Goal: Task Accomplishment & Management: Use online tool/utility

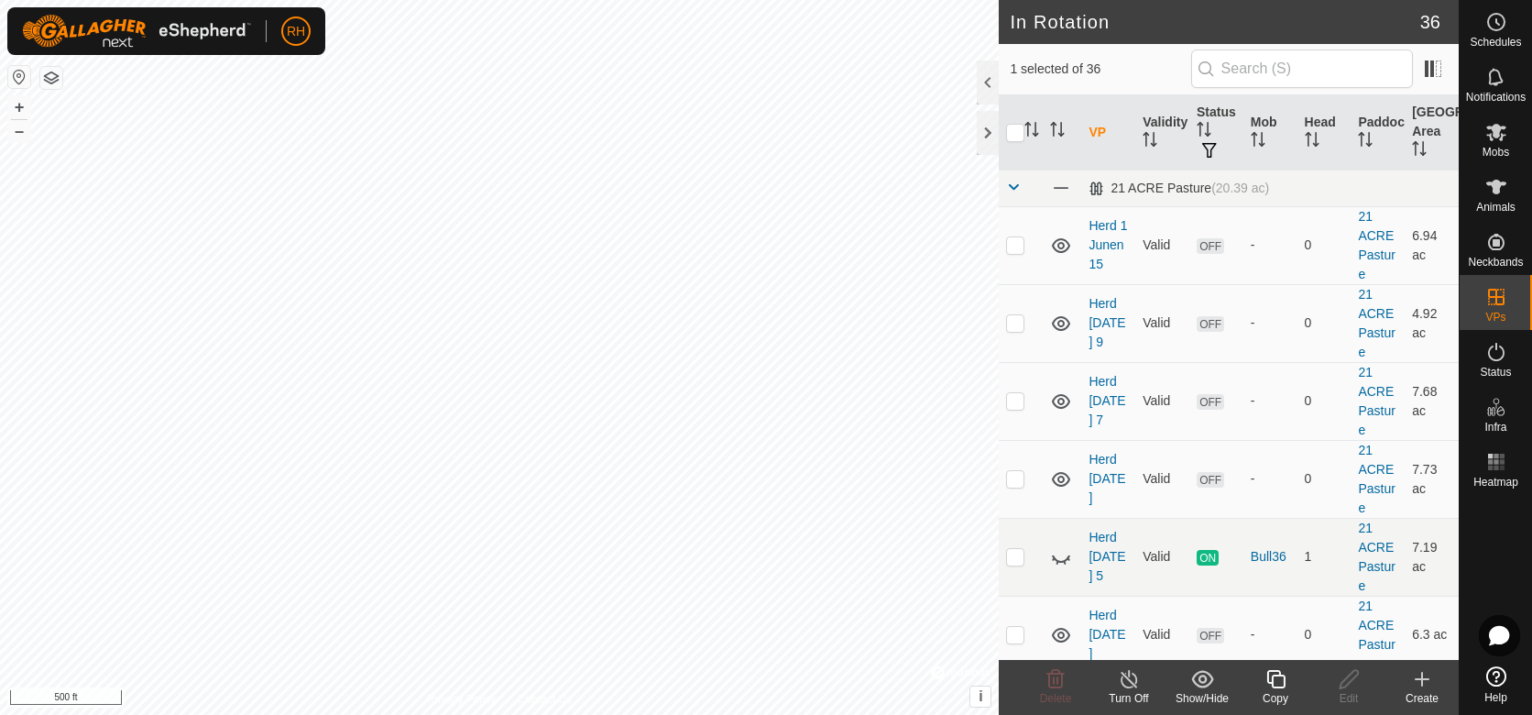
click at [1276, 680] on icon at bounding box center [1276, 679] width 23 height 22
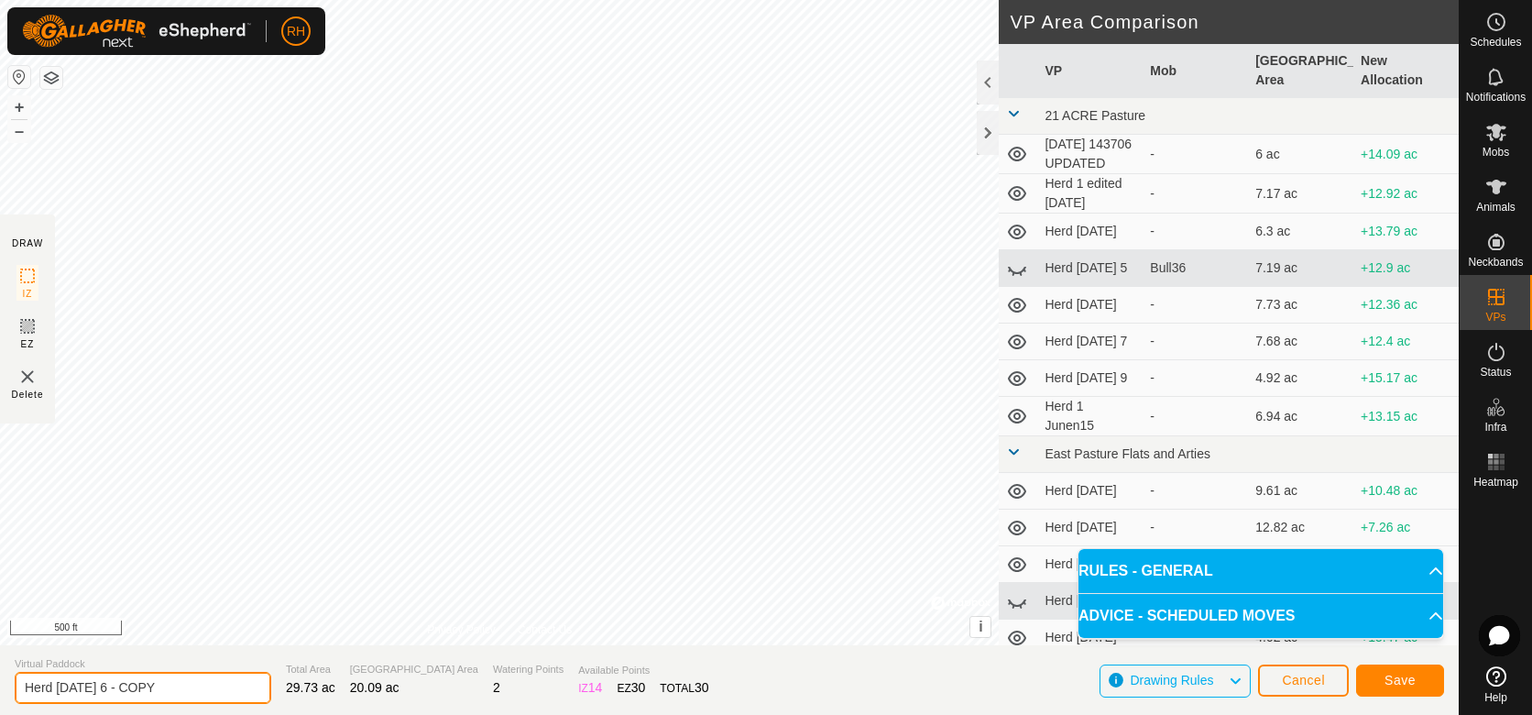
click at [92, 690] on input "Herd [DATE] 6 - COPY" at bounding box center [143, 688] width 257 height 32
click at [148, 689] on input "Herd [DATE] - COPY" at bounding box center [143, 688] width 257 height 32
type input "Herd [DATE] - COPY"
click at [1396, 687] on span "Save" at bounding box center [1400, 680] width 31 height 15
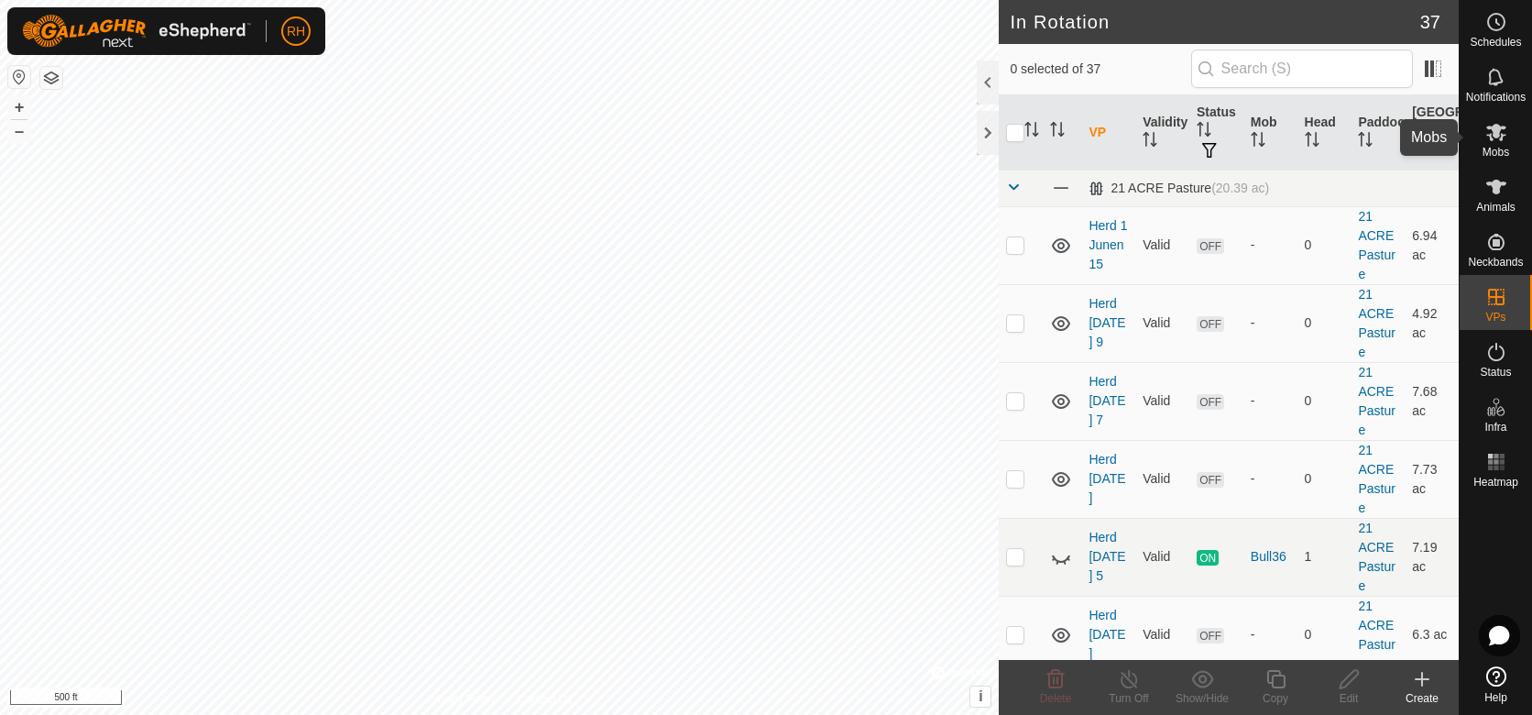
click at [1502, 138] on icon at bounding box center [1496, 132] width 20 height 17
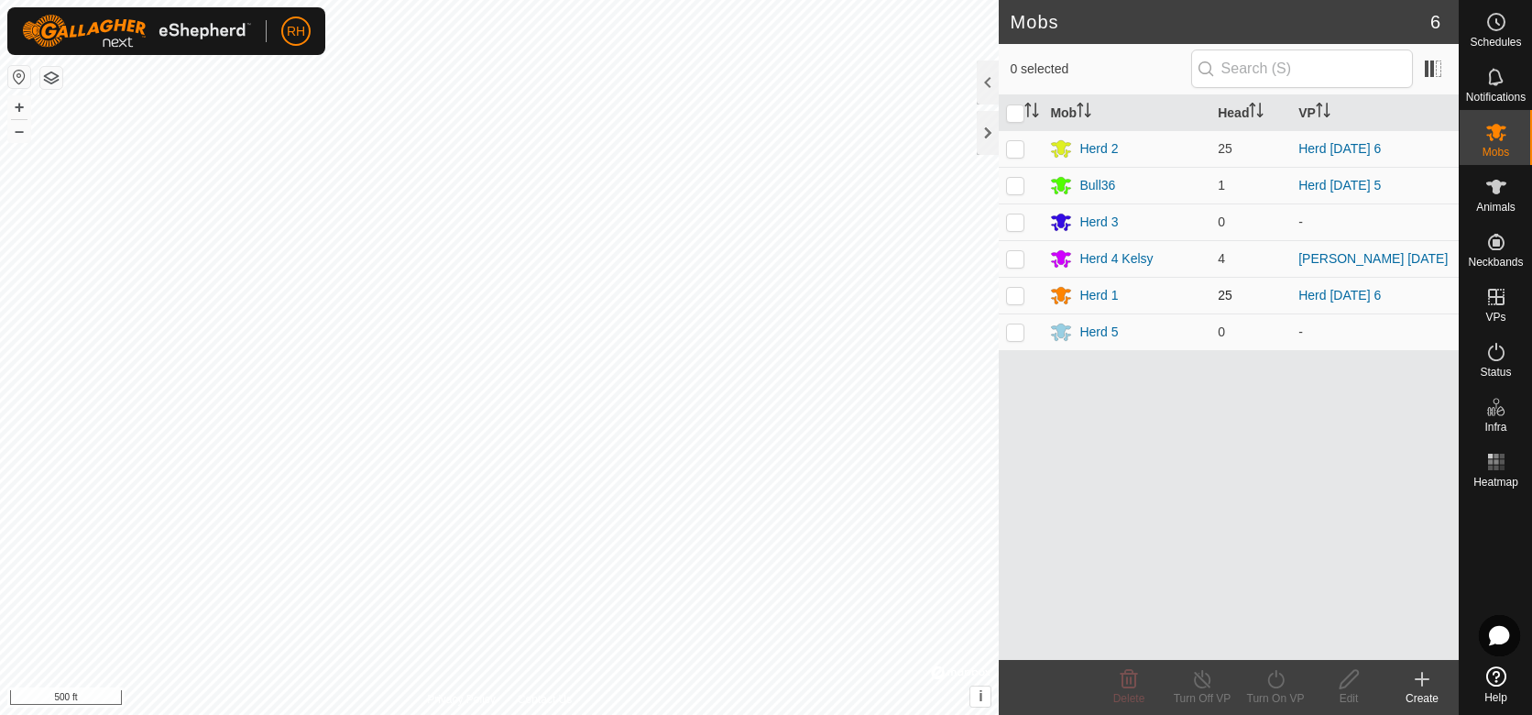
click at [1018, 299] on p-checkbox at bounding box center [1015, 295] width 18 height 15
checkbox input "true"
click at [1276, 683] on icon at bounding box center [1276, 679] width 23 height 22
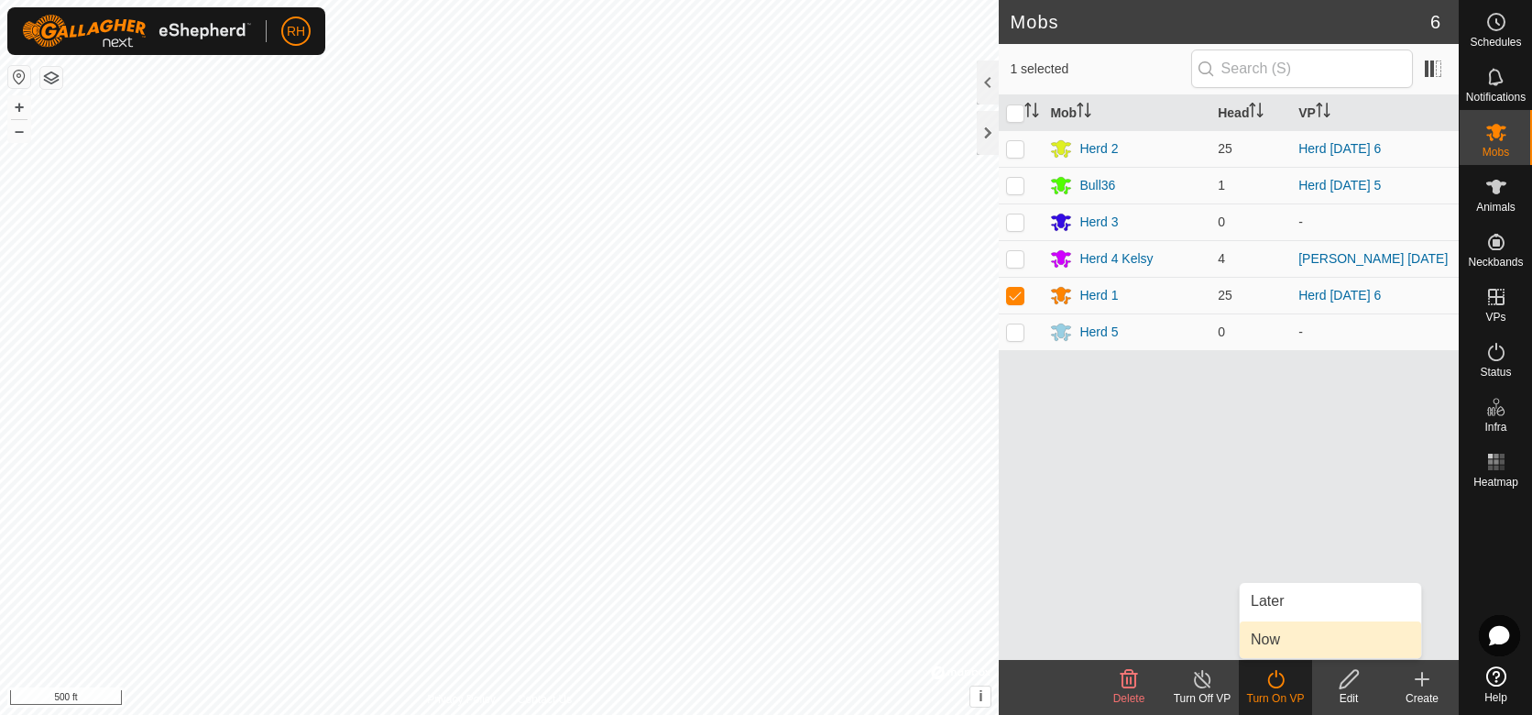
click at [1276, 638] on link "Now" at bounding box center [1330, 639] width 181 height 37
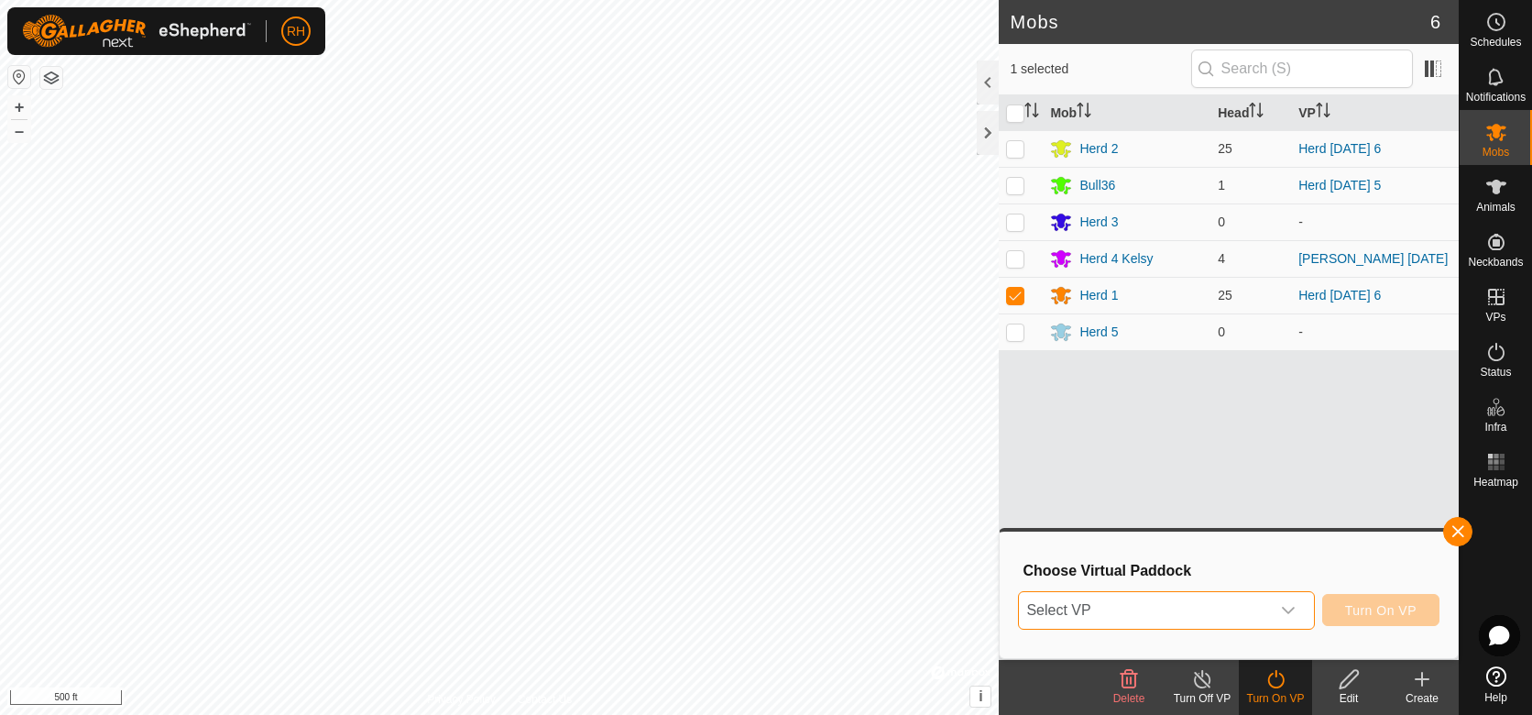
click at [1159, 618] on span "Select VP" at bounding box center [1144, 610] width 250 height 37
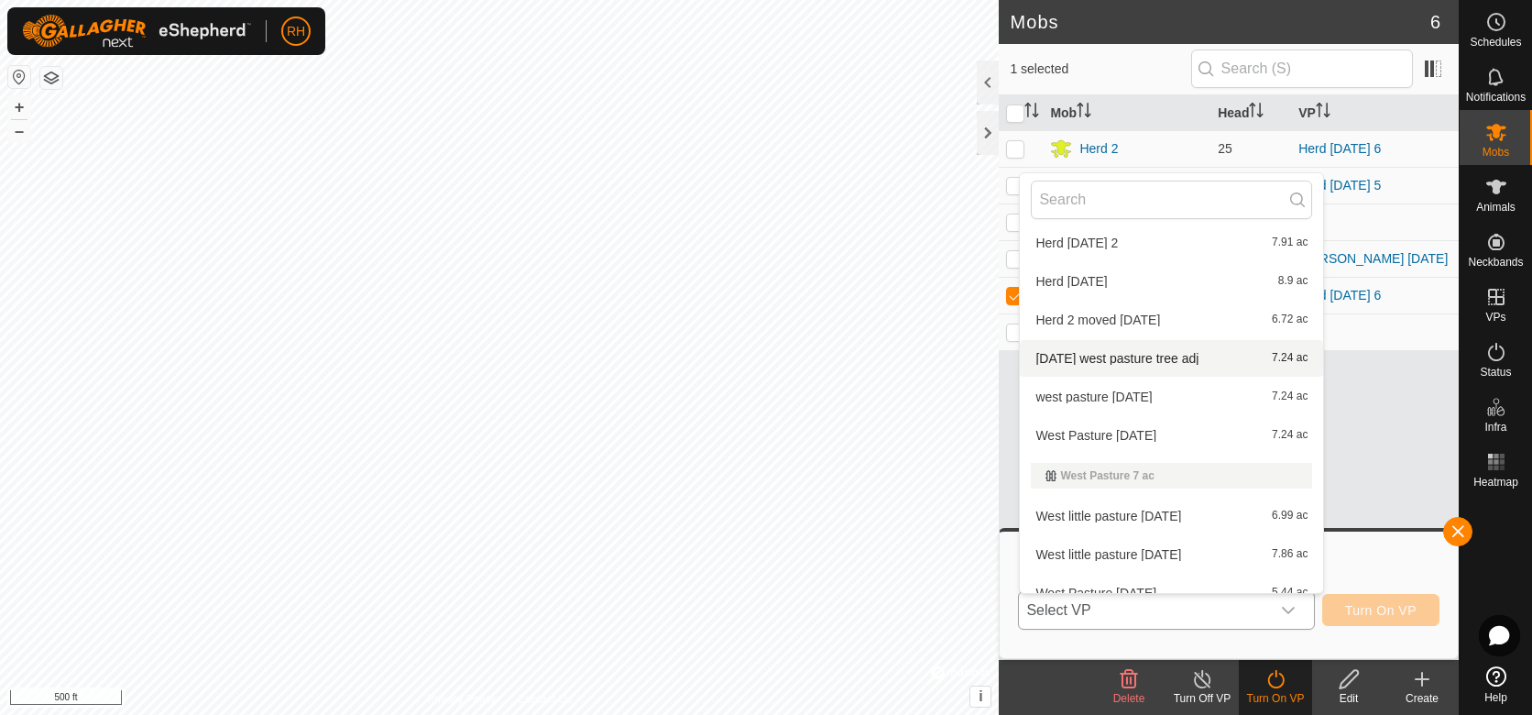
scroll to position [1351, 0]
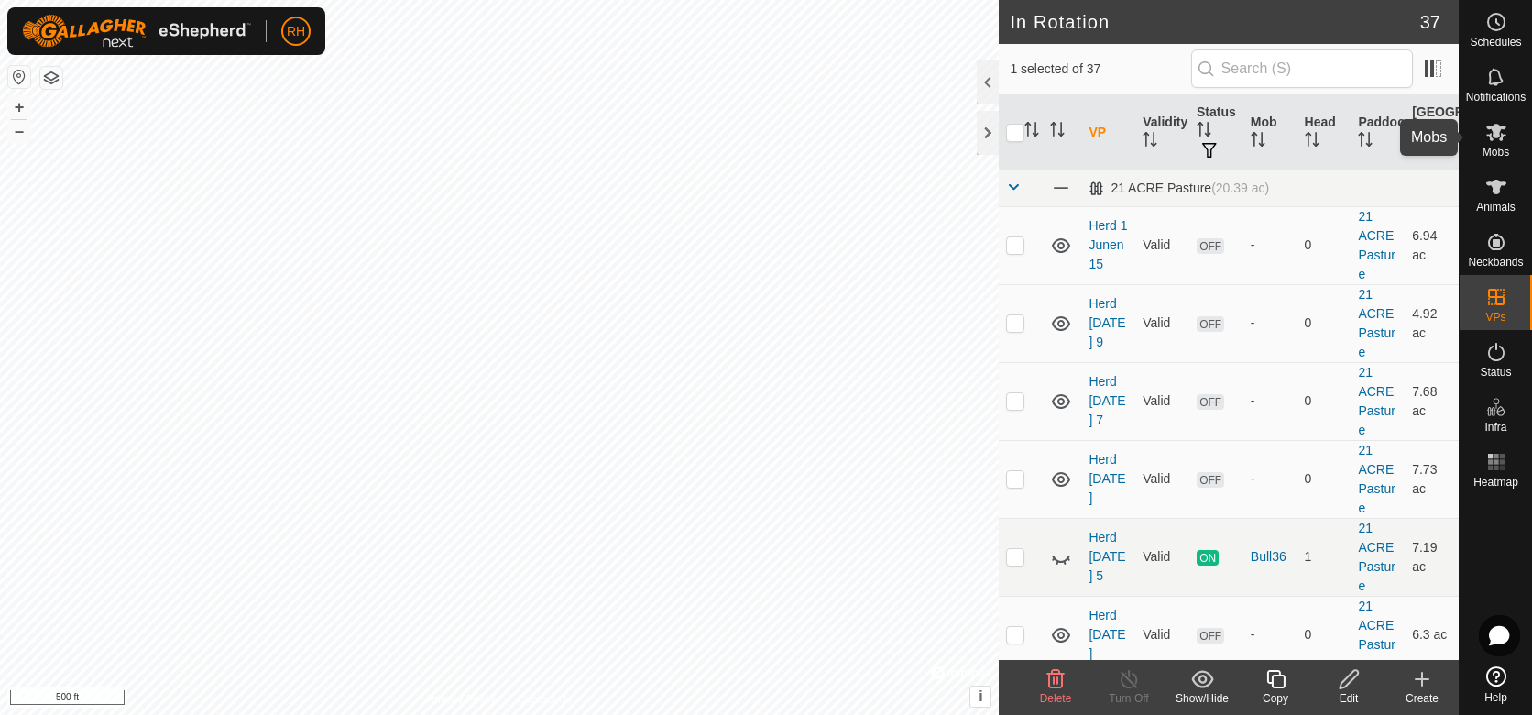
click at [1499, 134] on icon at bounding box center [1496, 132] width 22 height 22
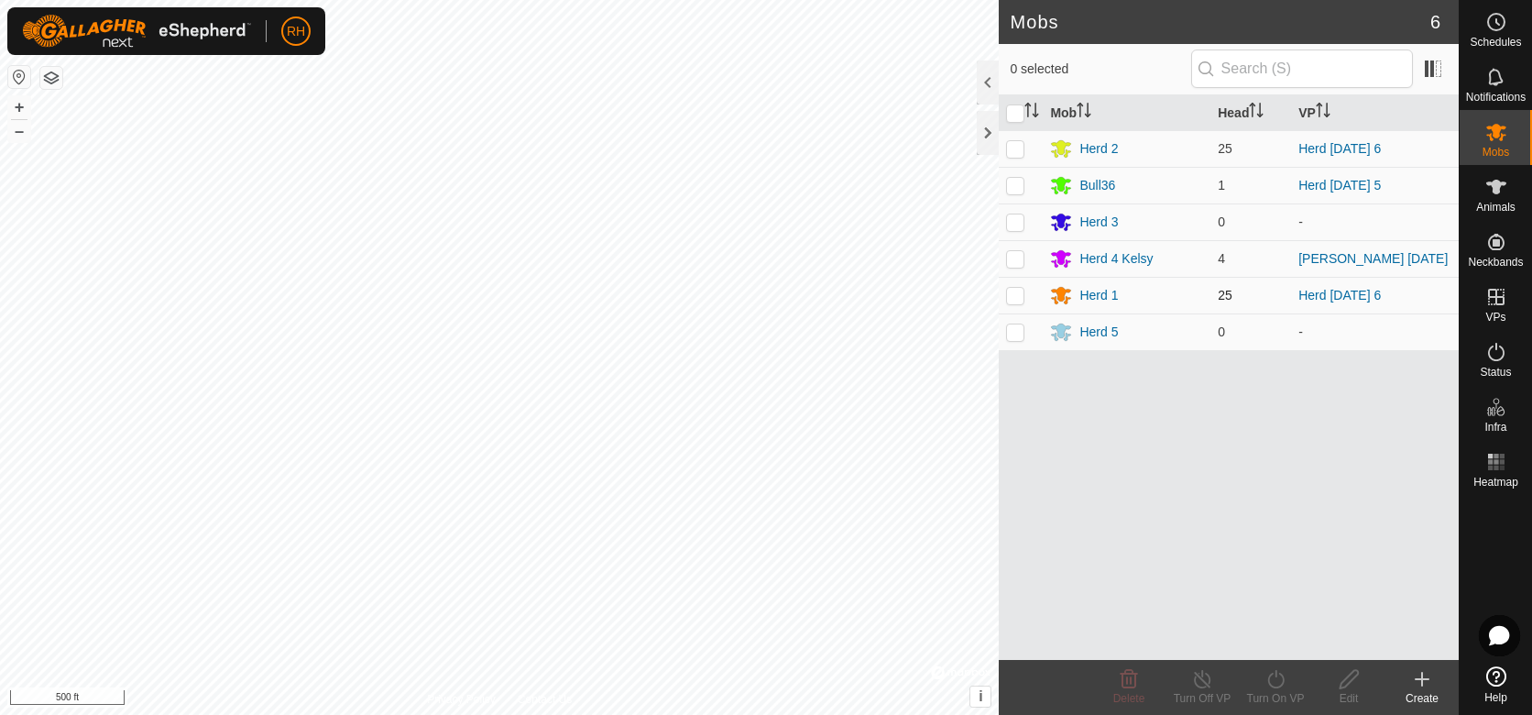
click at [1019, 296] on p-checkbox at bounding box center [1015, 295] width 18 height 15
checkbox input "true"
click at [1274, 680] on icon at bounding box center [1276, 679] width 23 height 22
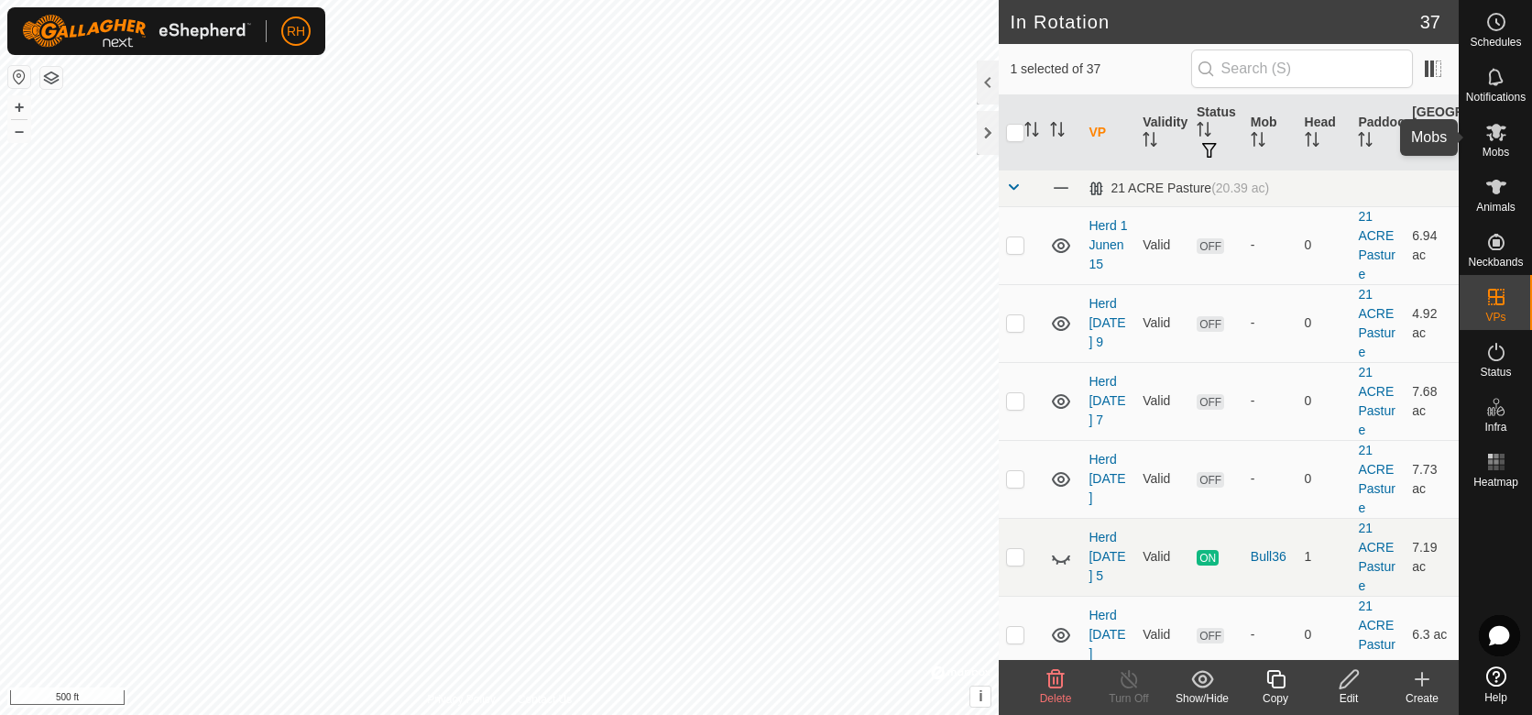
click at [1498, 137] on icon at bounding box center [1496, 132] width 22 height 22
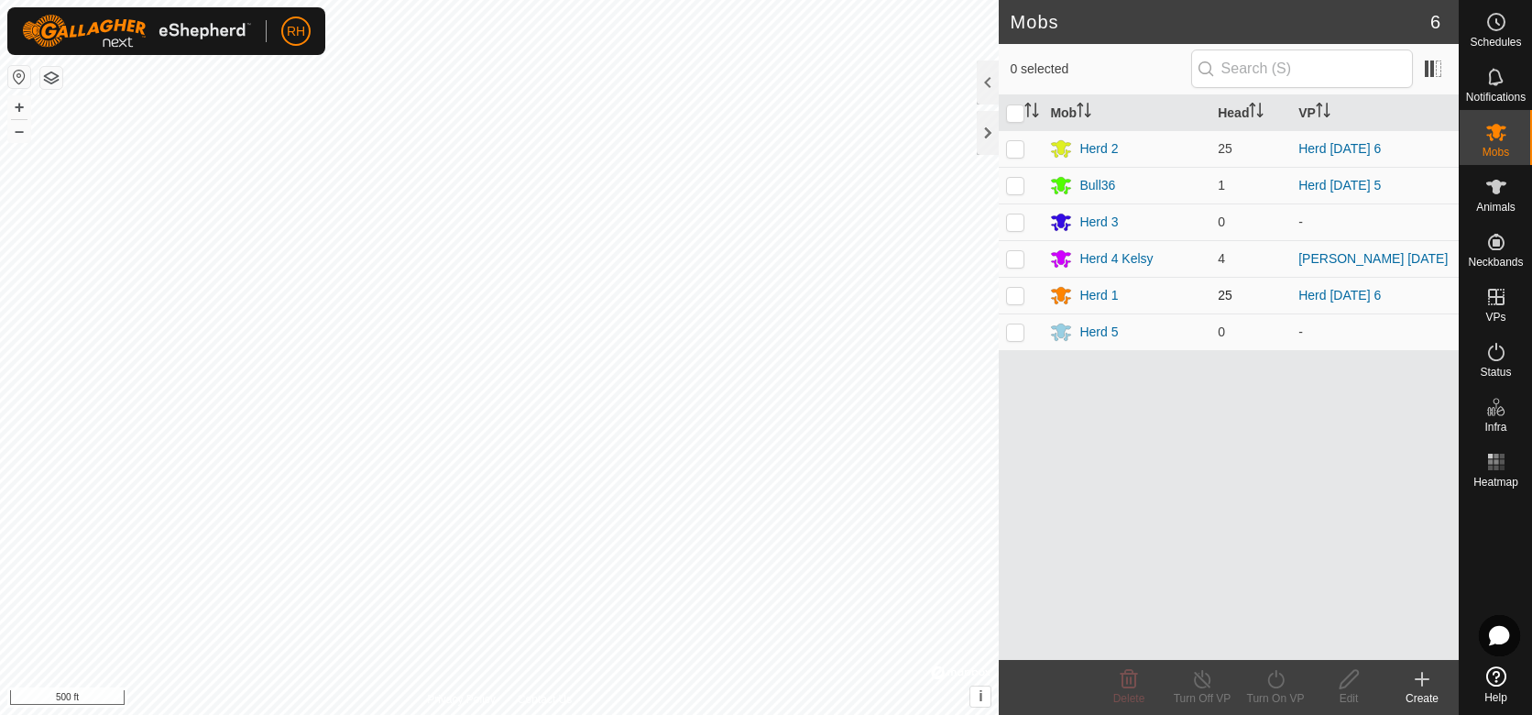
click at [1017, 301] on p-checkbox at bounding box center [1015, 295] width 18 height 15
checkbox input "true"
click at [1278, 682] on icon at bounding box center [1276, 679] width 23 height 22
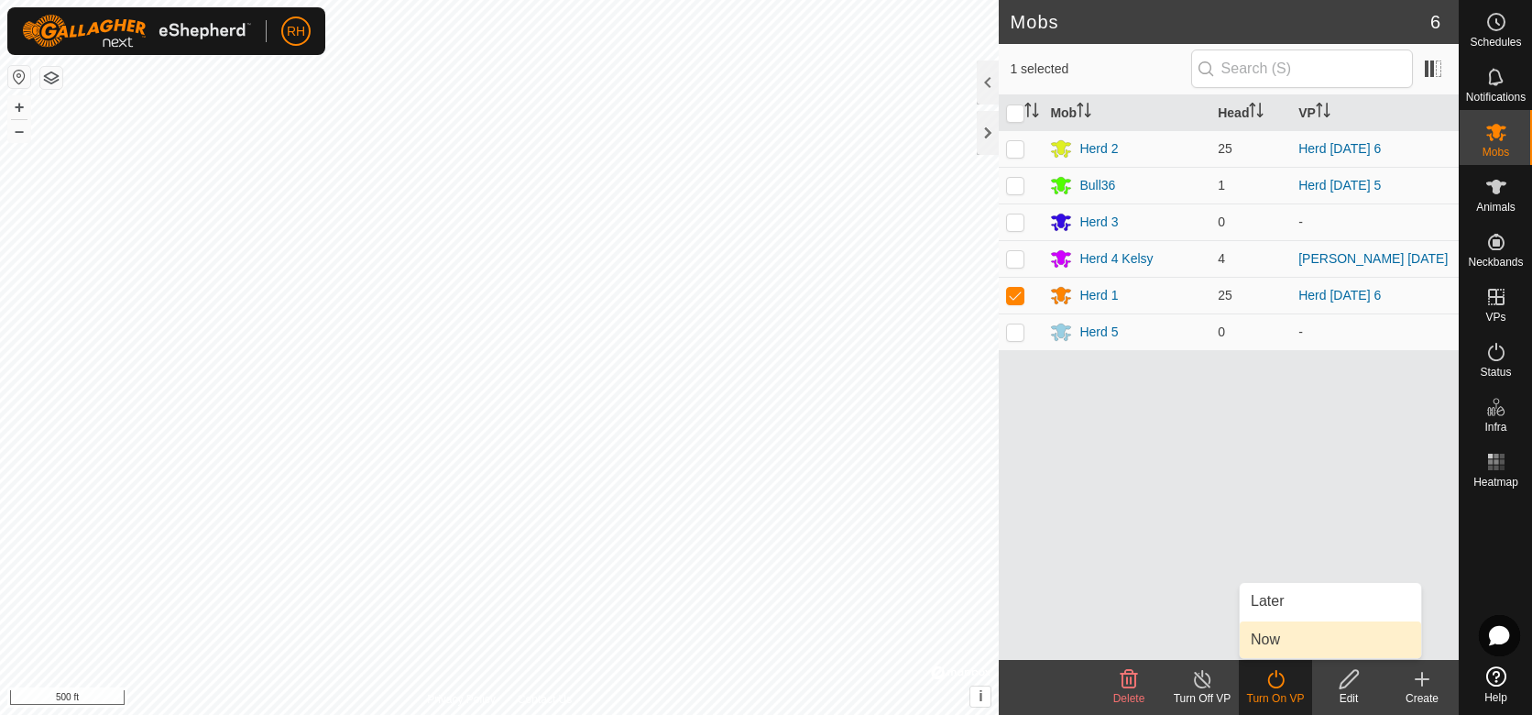
click at [1269, 640] on link "Now" at bounding box center [1330, 639] width 181 height 37
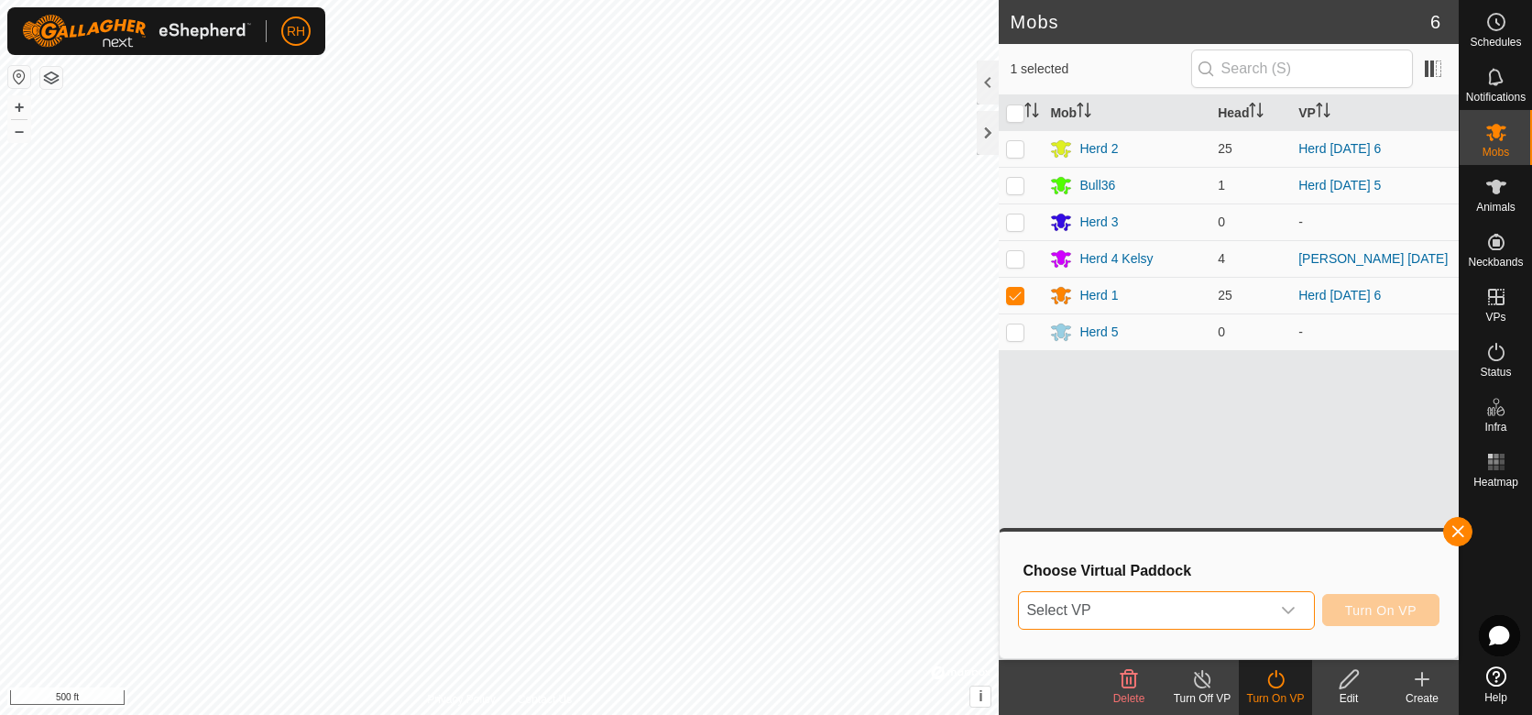
click at [1170, 606] on span "Select VP" at bounding box center [1144, 610] width 250 height 37
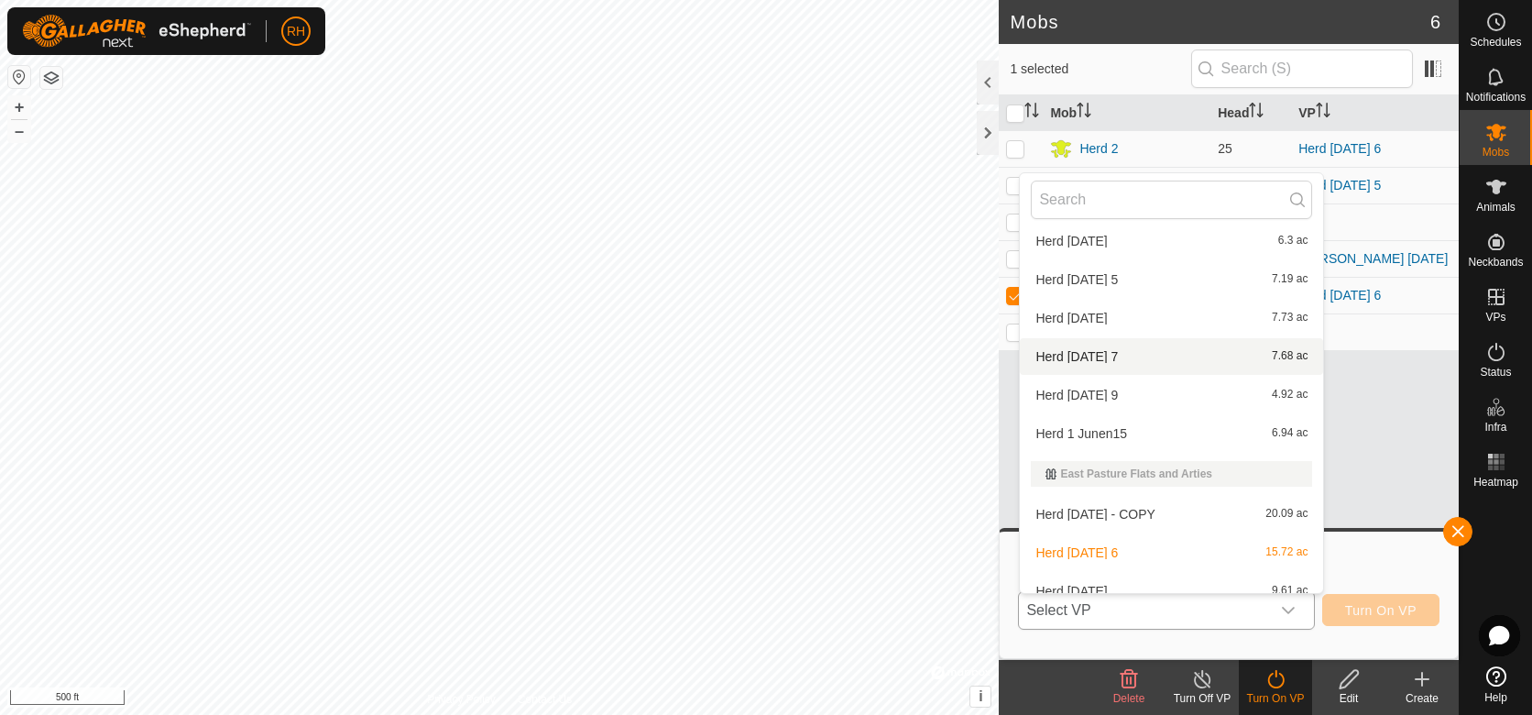
scroll to position [145, 0]
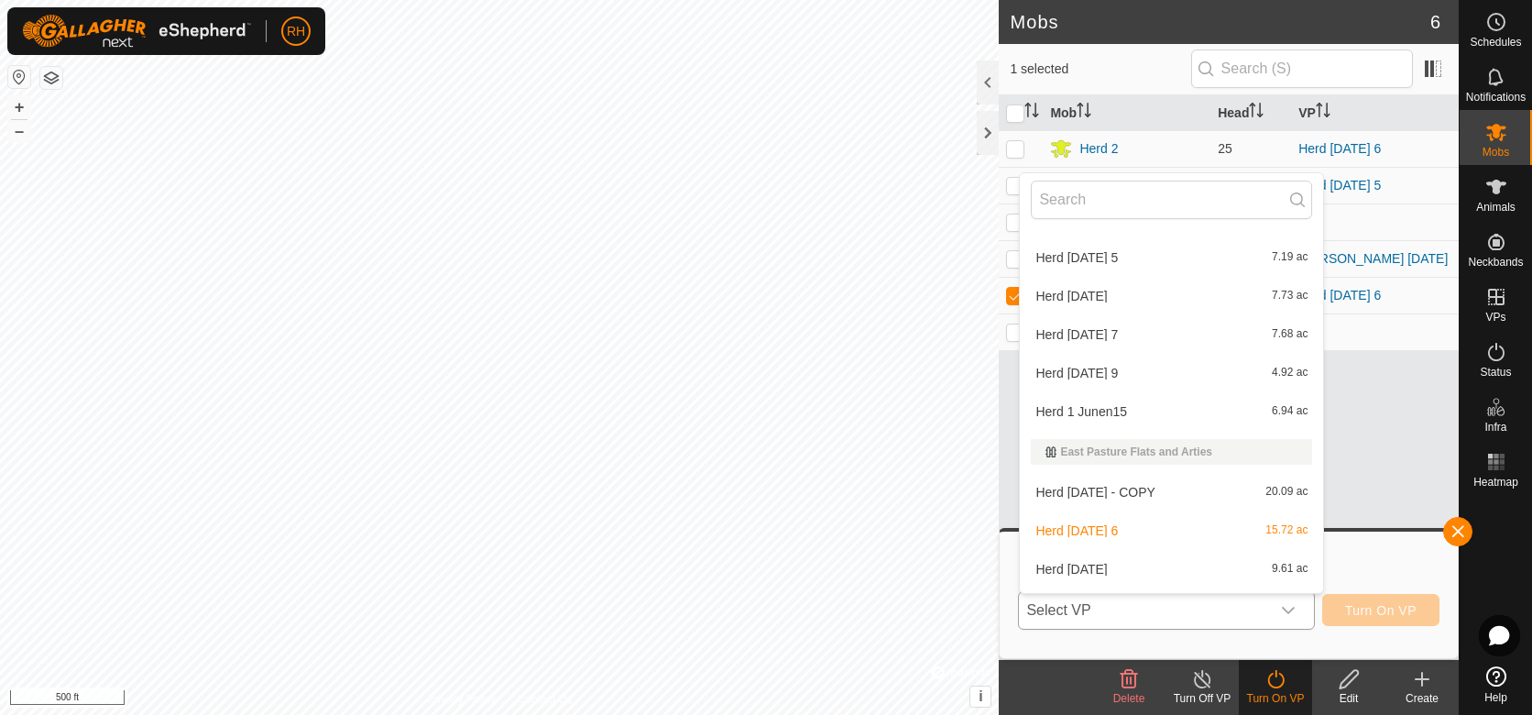
click at [1082, 488] on li "Herd [DATE] - COPY 20.09 ac" at bounding box center [1171, 492] width 303 height 37
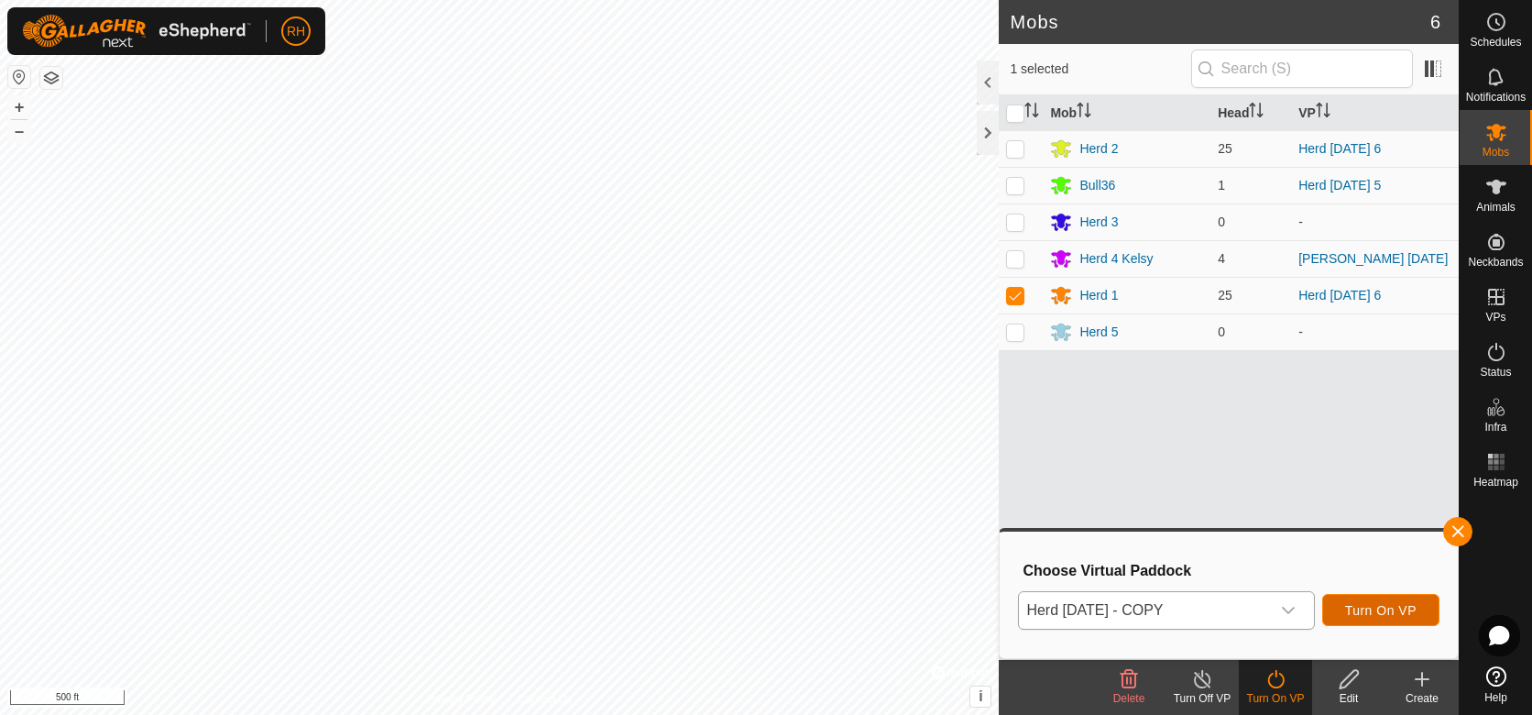
click at [1406, 612] on span "Turn On VP" at bounding box center [1380, 610] width 71 height 15
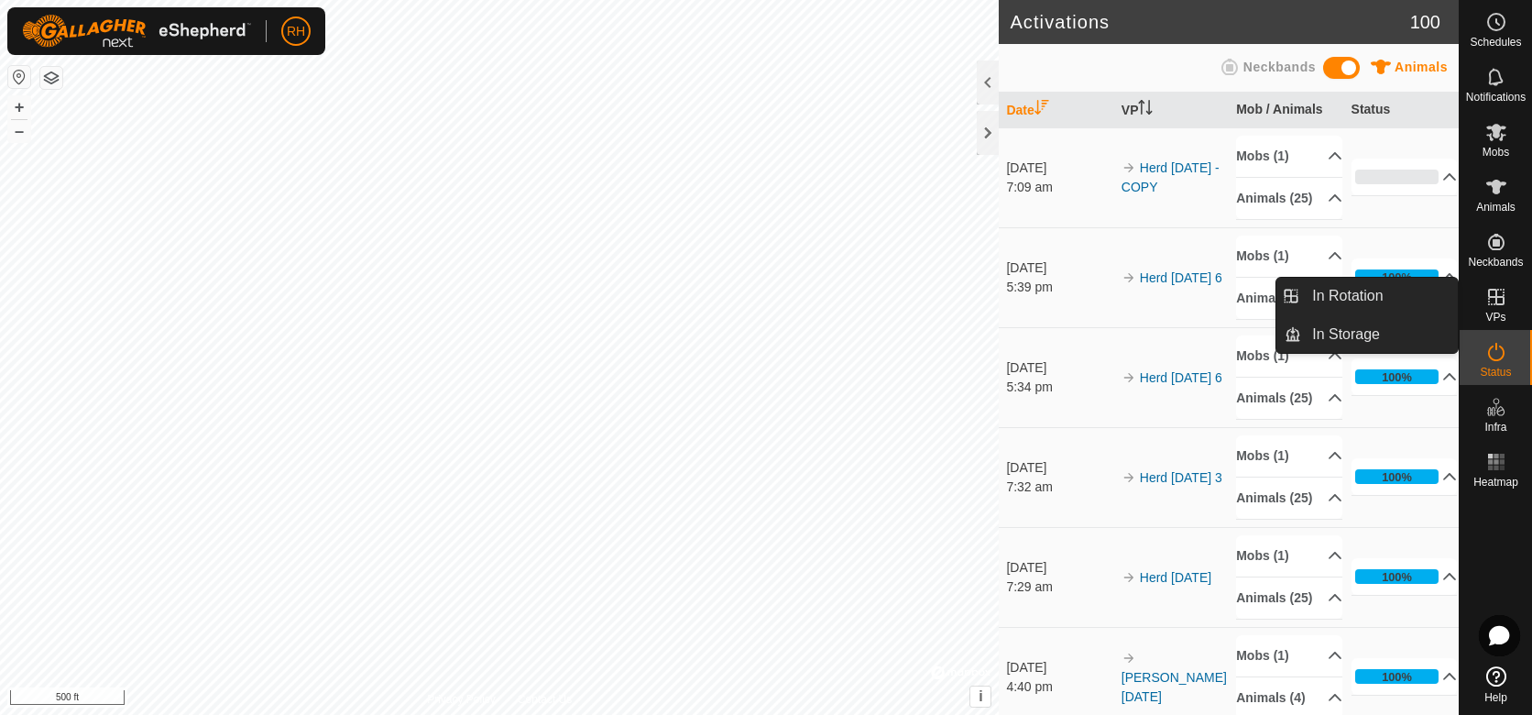
click at [1502, 302] on icon at bounding box center [1496, 297] width 22 height 22
click at [1495, 302] on icon at bounding box center [1496, 297] width 22 height 22
click at [1318, 295] on link "In Rotation" at bounding box center [1379, 296] width 157 height 37
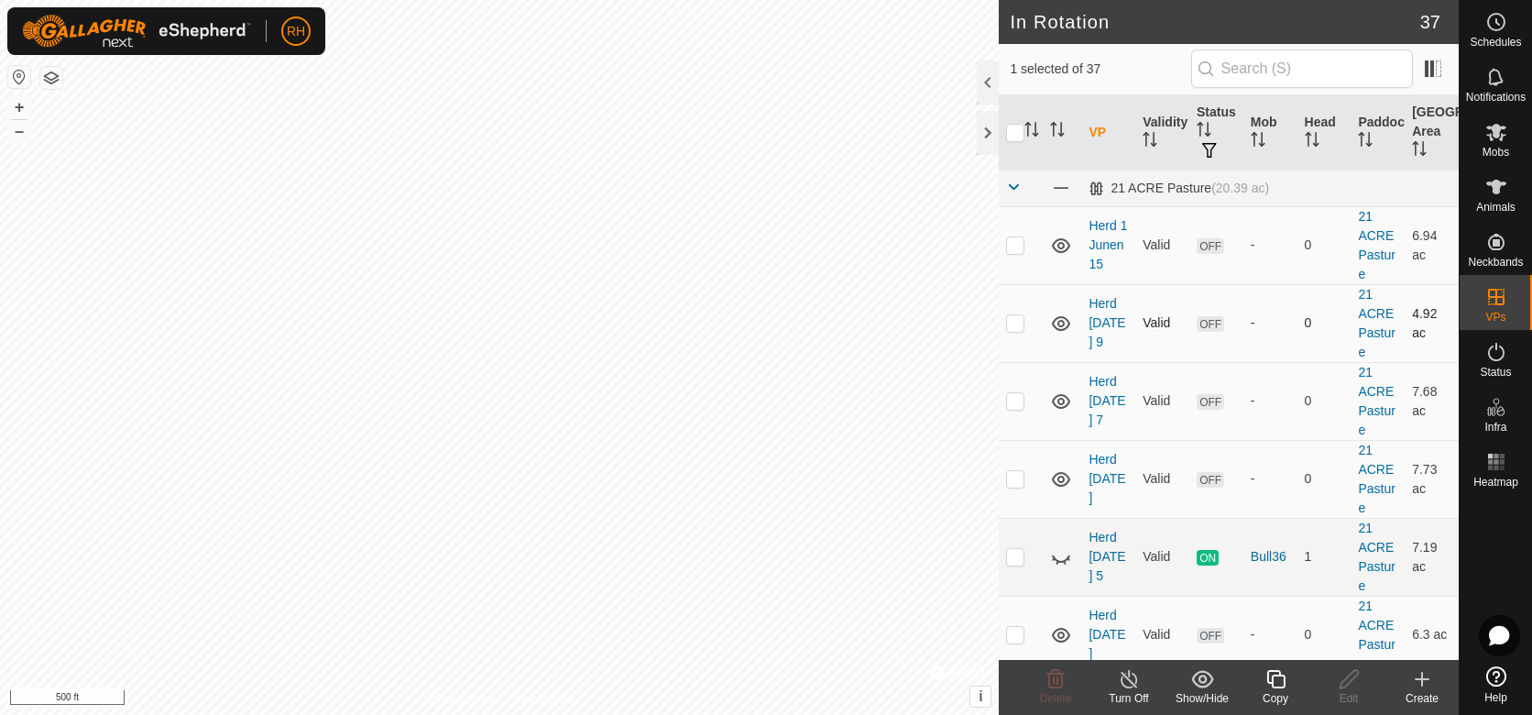
checkbox input "false"
checkbox input "true"
click at [1273, 680] on icon at bounding box center [1276, 679] width 23 height 22
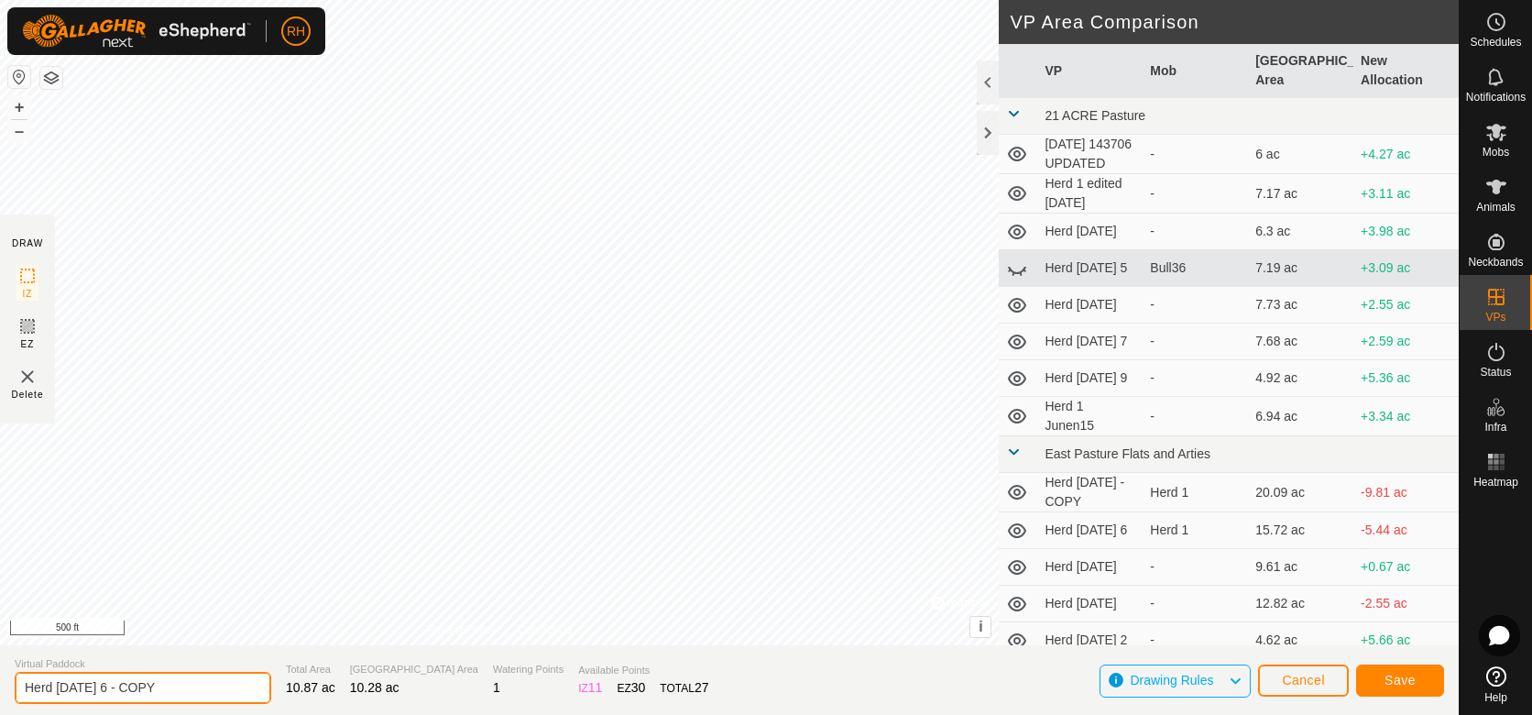
click at [59, 693] on input "Herd [DATE] 6 - COPY" at bounding box center [143, 688] width 257 height 32
click at [110, 690] on input "Herd [DATE] 6 - COPY" at bounding box center [143, 688] width 257 height 32
type input "Herd [DATE]- COPY"
click at [1397, 680] on span "Save" at bounding box center [1400, 680] width 31 height 15
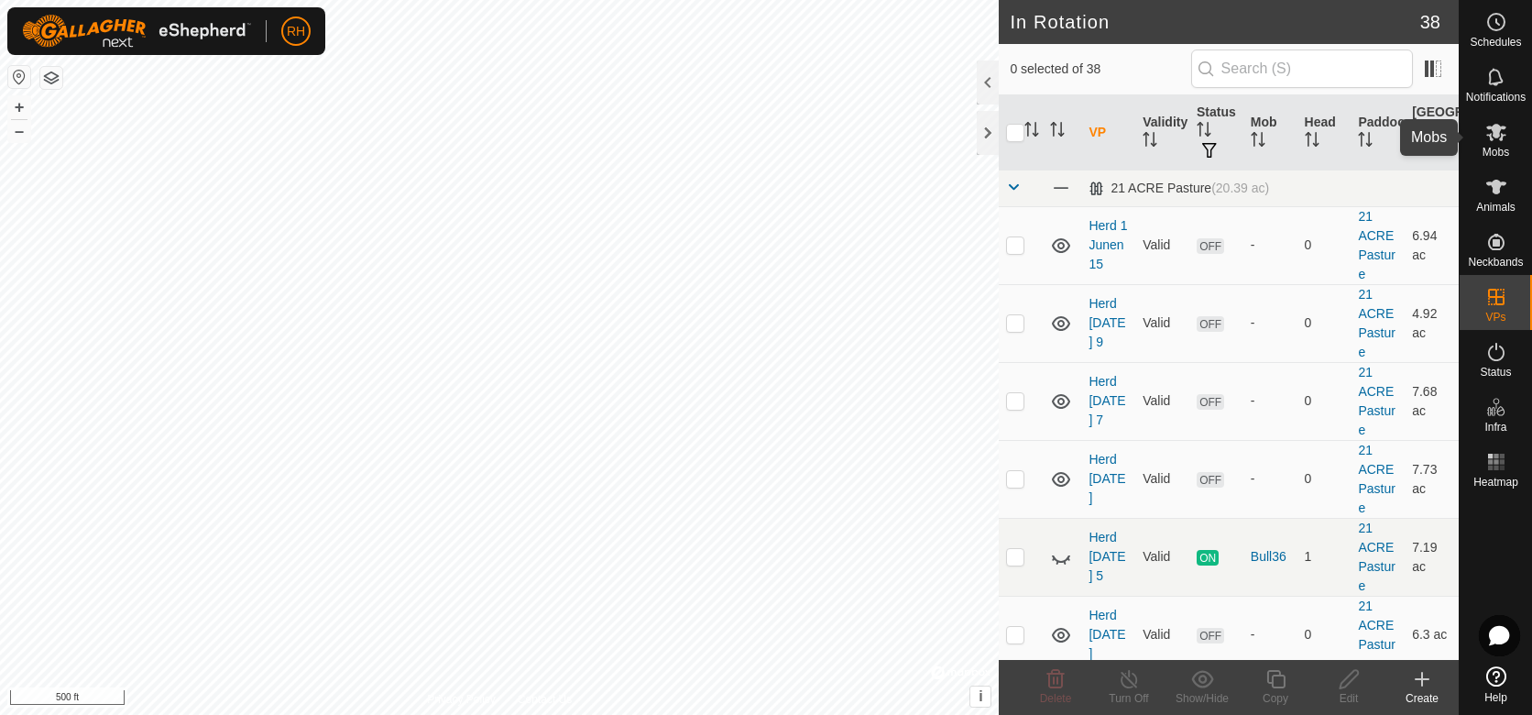
click at [1490, 137] on icon at bounding box center [1496, 132] width 20 height 17
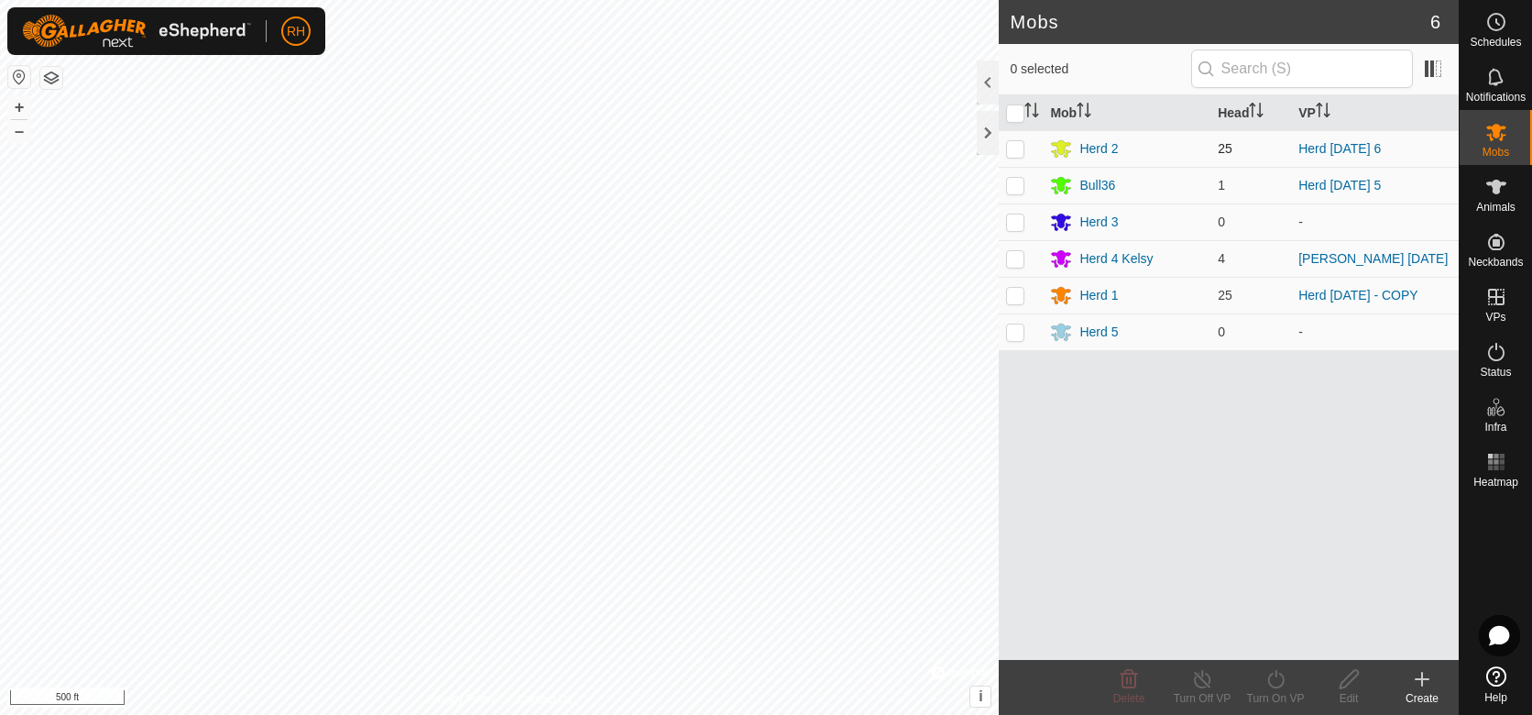
click at [1012, 149] on p-checkbox at bounding box center [1015, 148] width 18 height 15
checkbox input "true"
click at [1275, 680] on icon at bounding box center [1276, 679] width 23 height 22
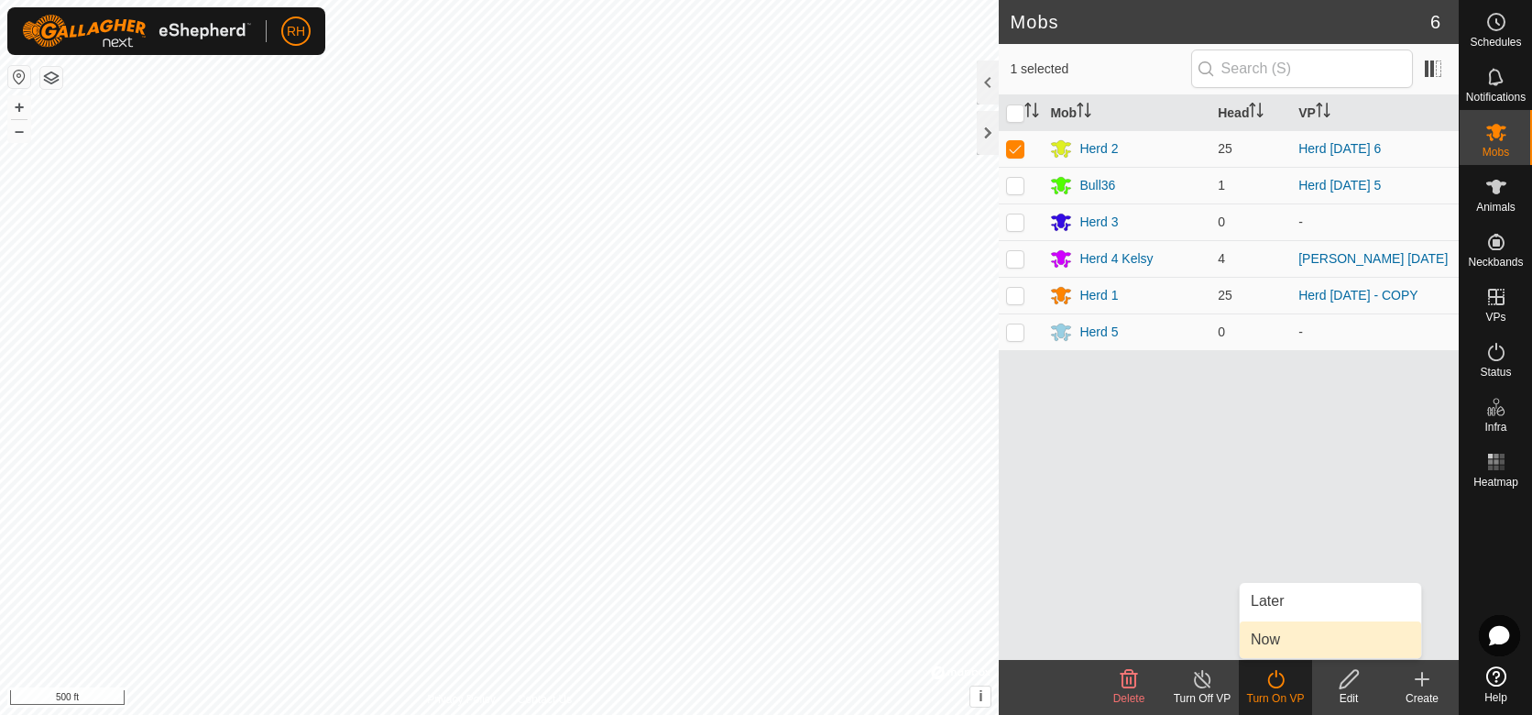
click at [1275, 641] on link "Now" at bounding box center [1330, 639] width 181 height 37
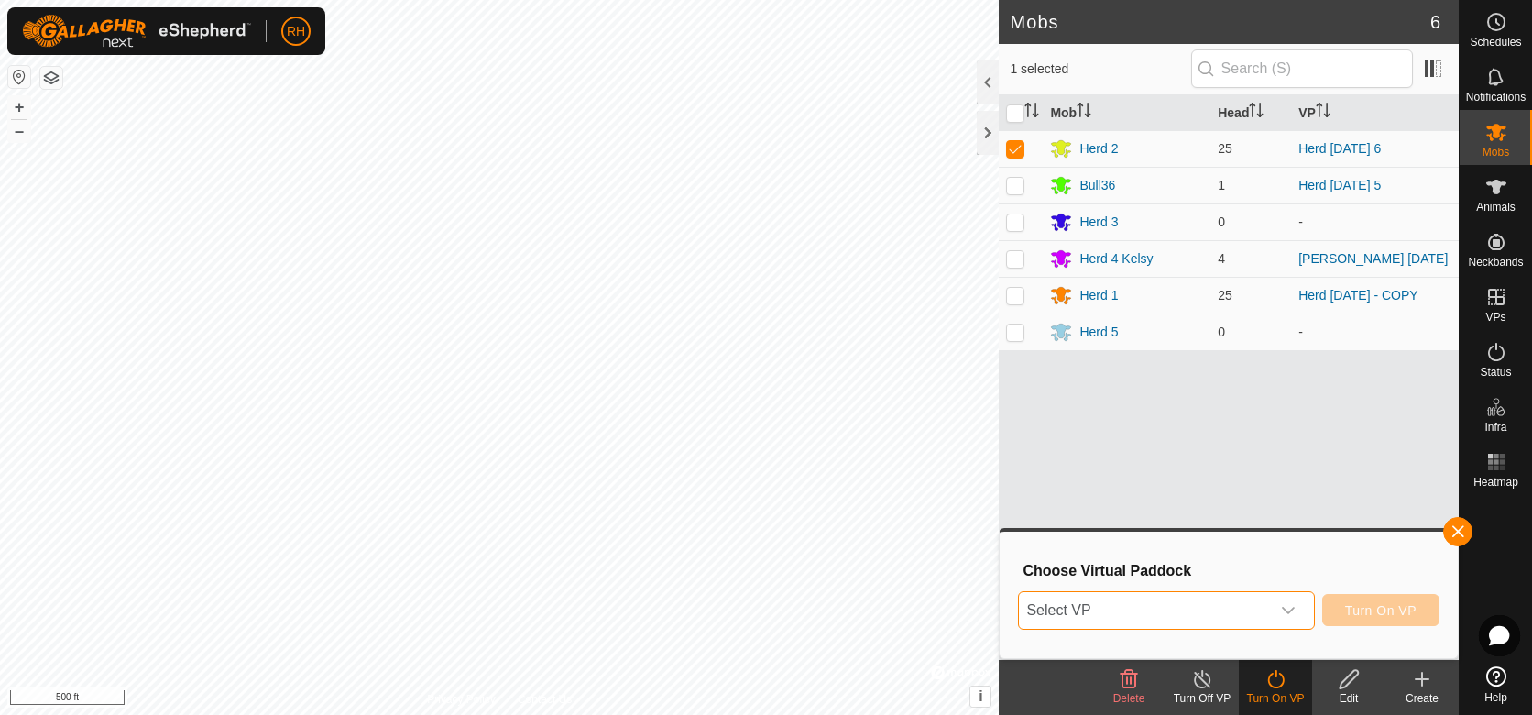
click at [1155, 616] on span "Select VP" at bounding box center [1144, 610] width 250 height 37
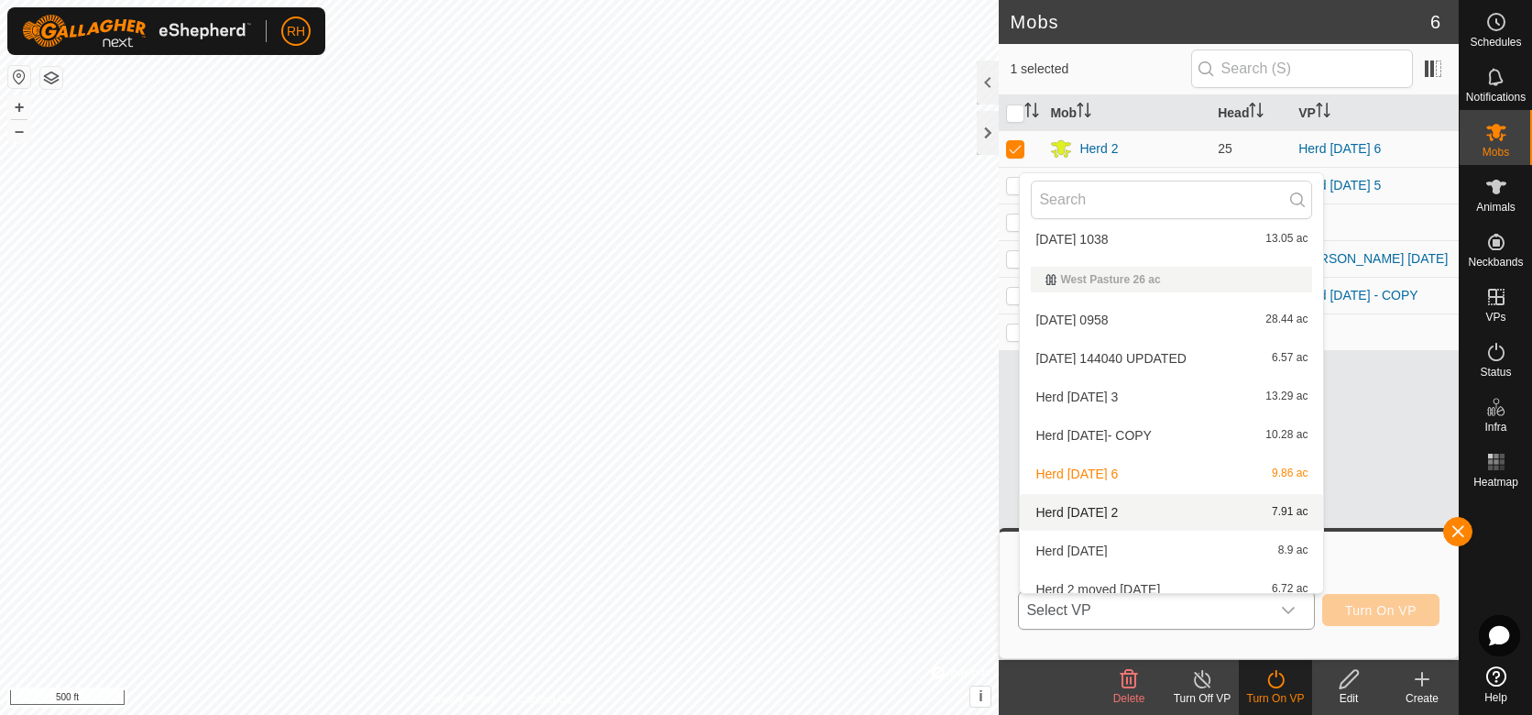
scroll to position [1103, 0]
click at [1067, 432] on li "Herd [DATE]- COPY 10.28 ac" at bounding box center [1171, 433] width 303 height 37
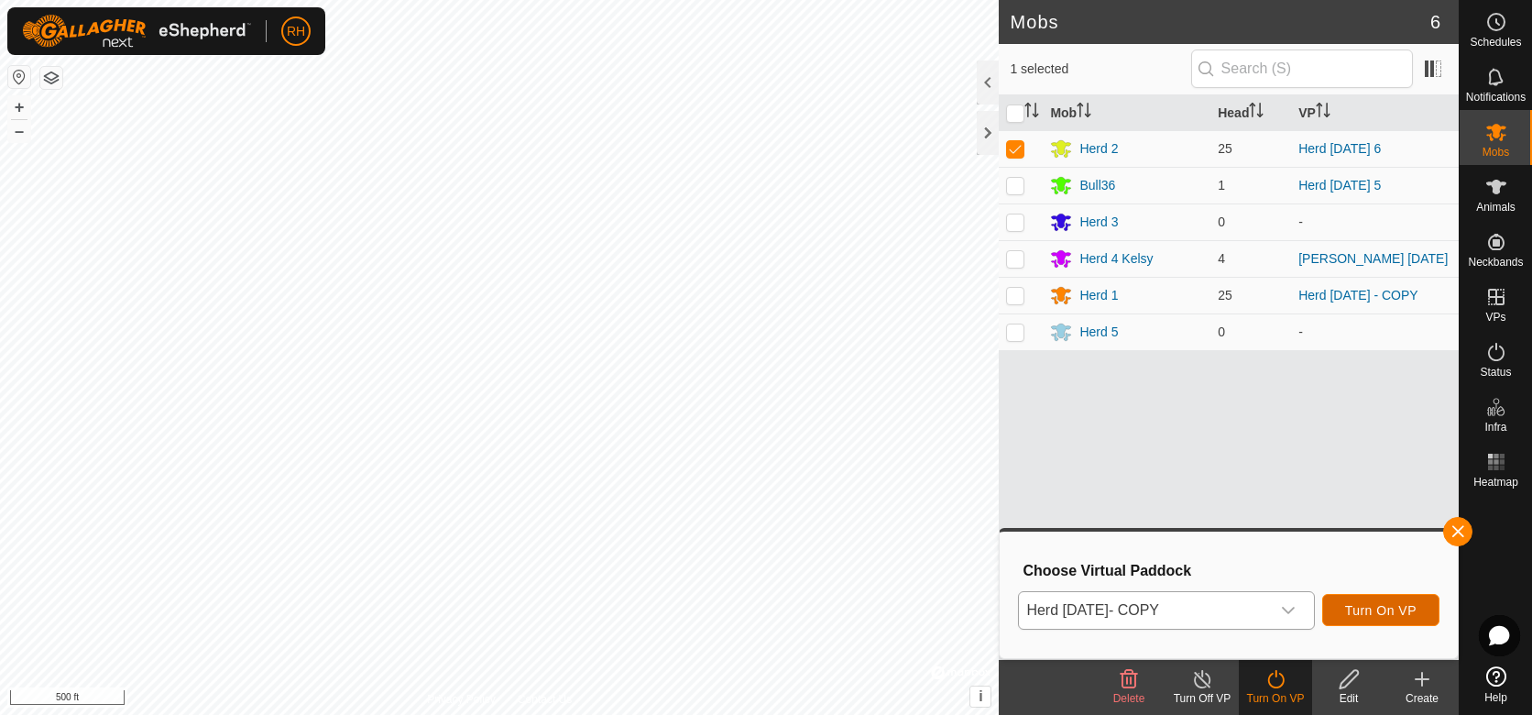
click at [1386, 613] on span "Turn On VP" at bounding box center [1380, 610] width 71 height 15
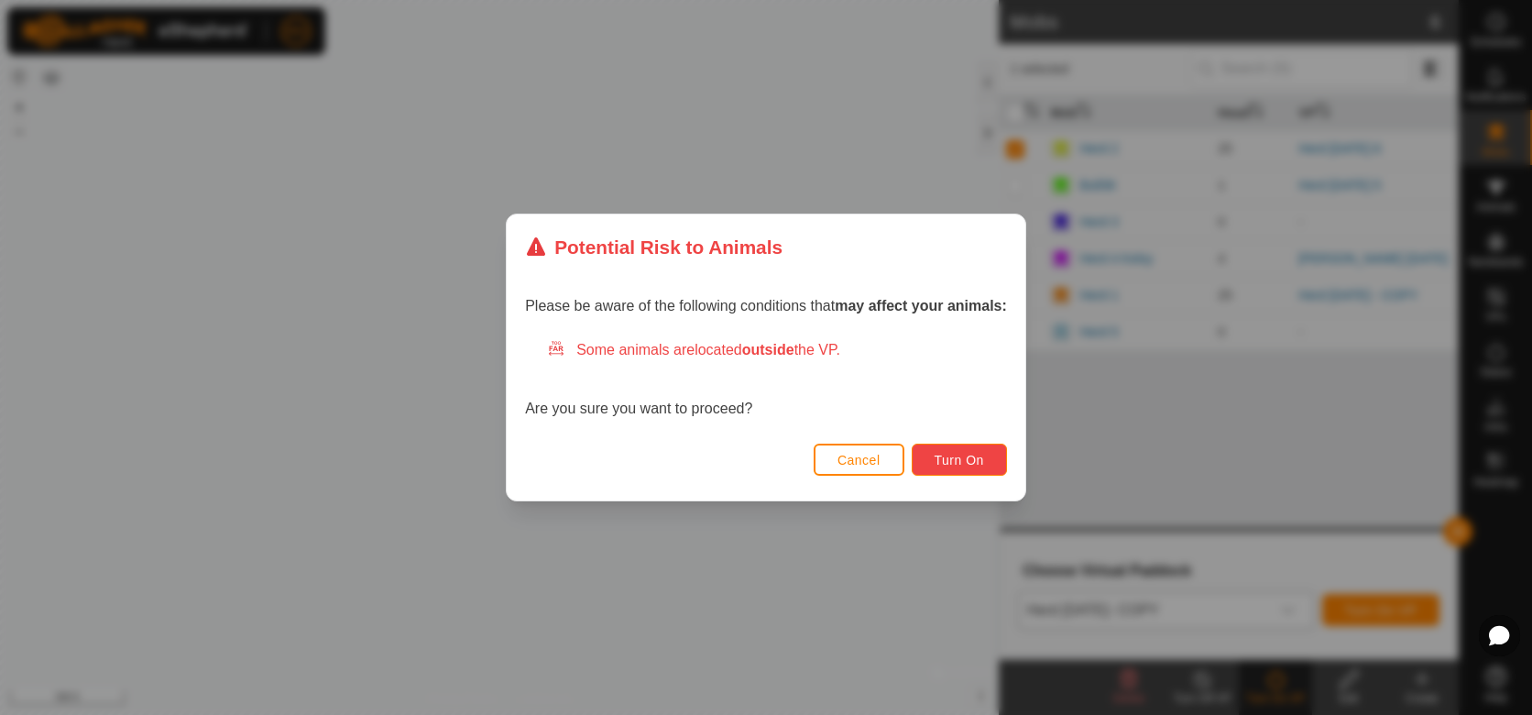
click at [947, 461] on span "Turn On" at bounding box center [959, 460] width 49 height 15
